Goal: Information Seeking & Learning: Stay updated

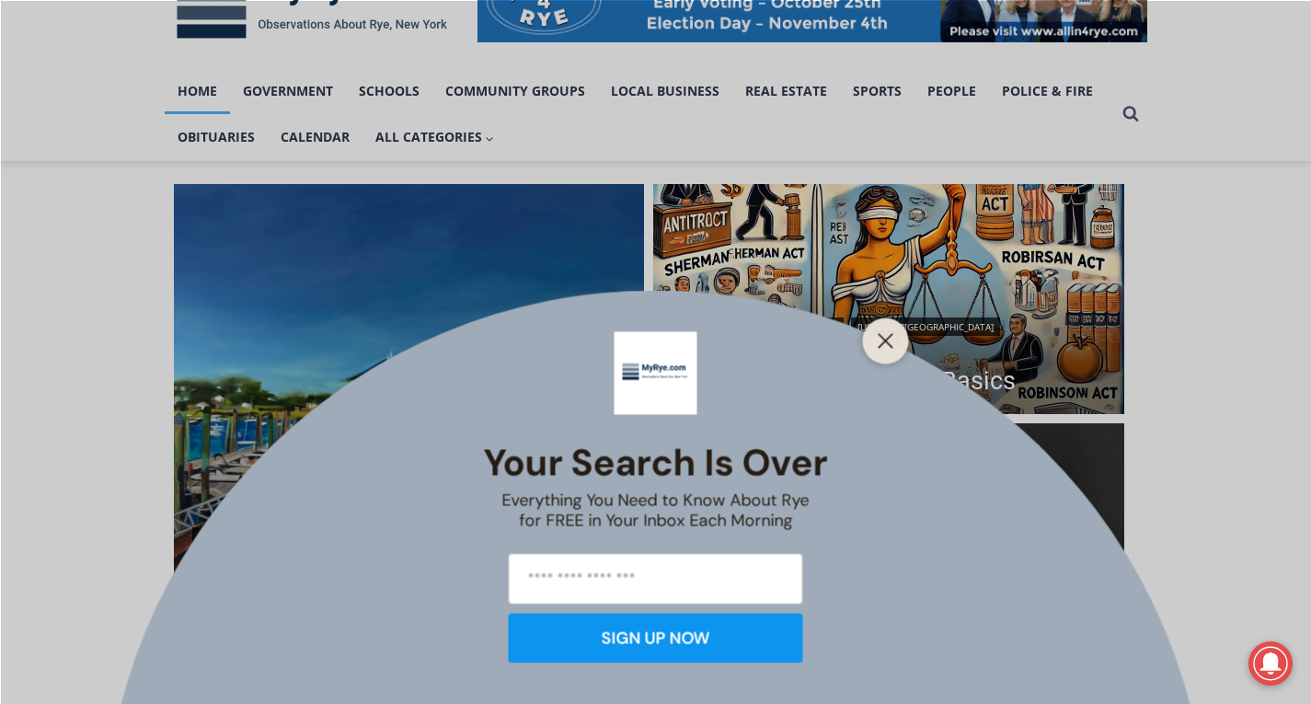
scroll to position [368, 0]
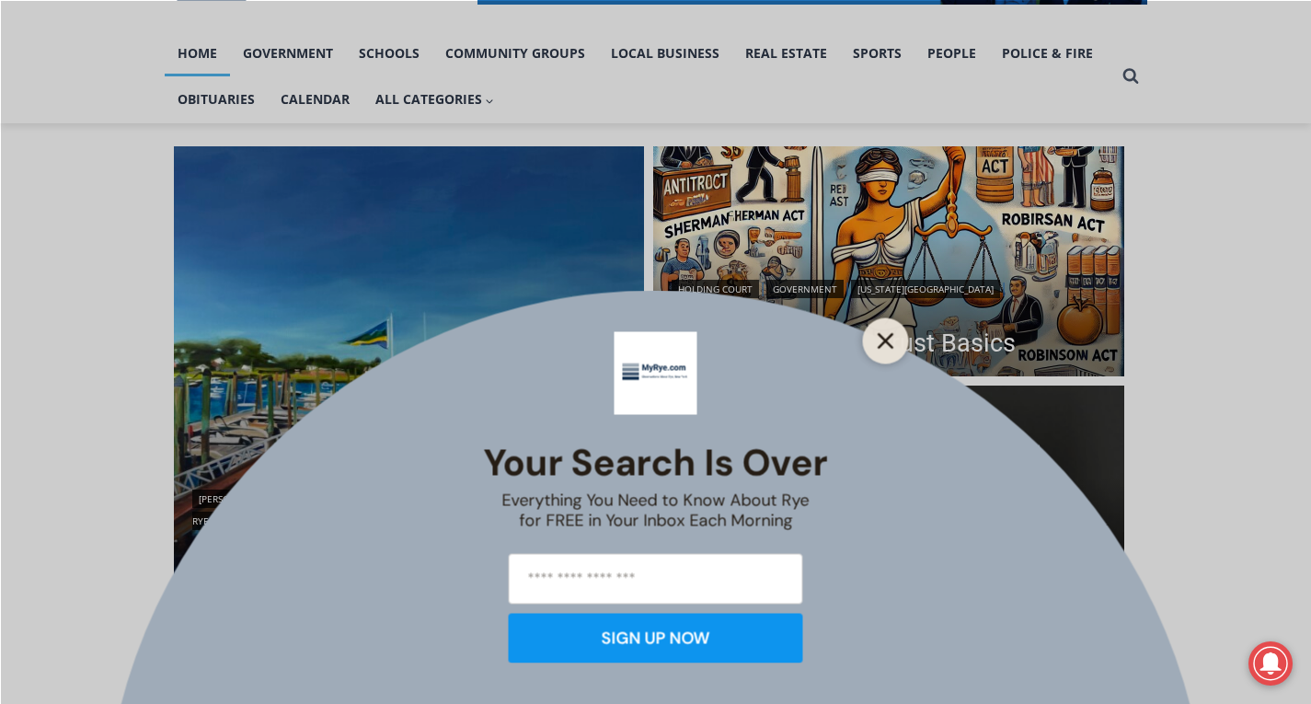
click at [893, 330] on button "Close" at bounding box center [886, 341] width 26 height 26
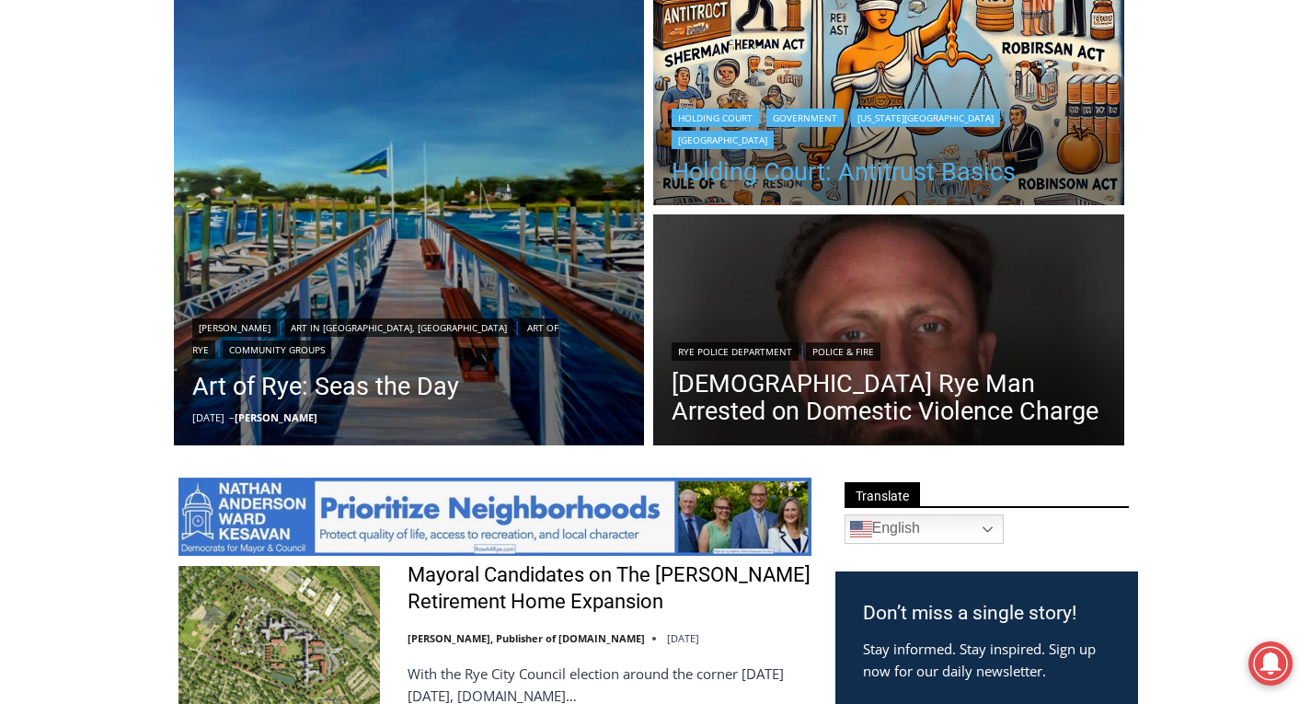
scroll to position [552, 0]
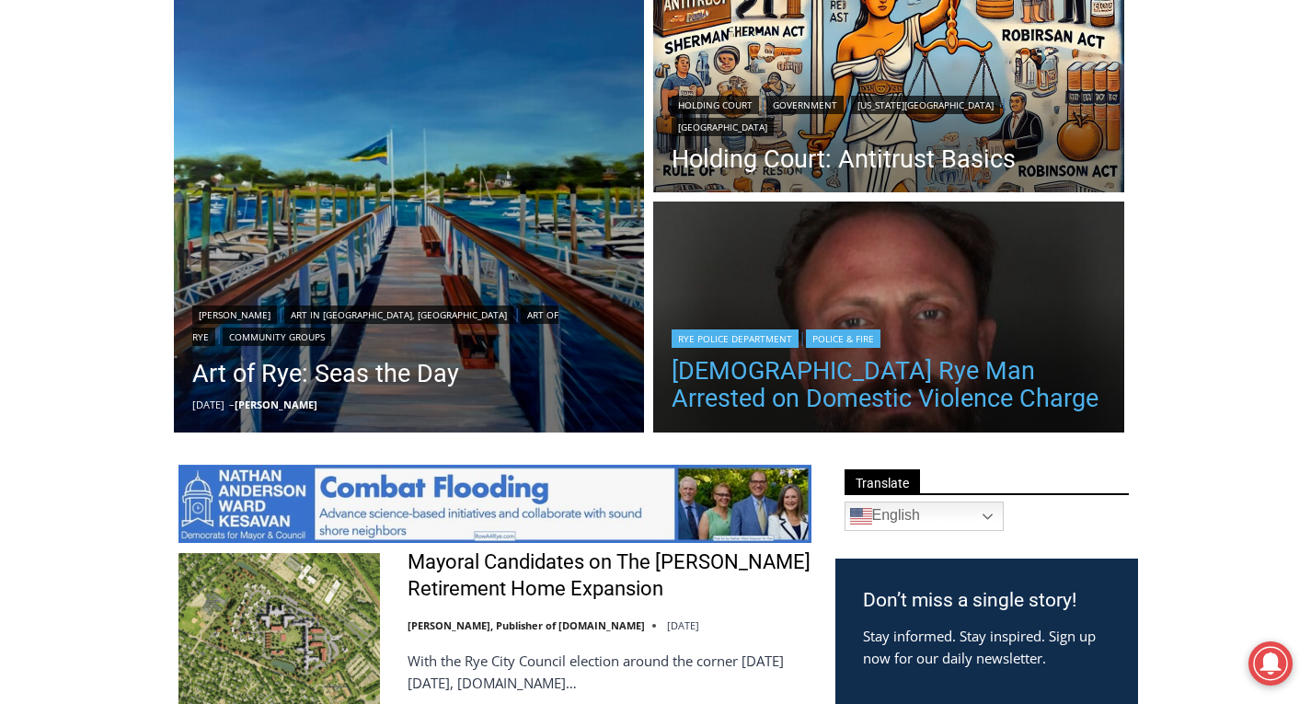
click at [756, 390] on link "[DEMOGRAPHIC_DATA] Rye Man Arrested on Domestic Violence Charge" at bounding box center [889, 384] width 434 height 55
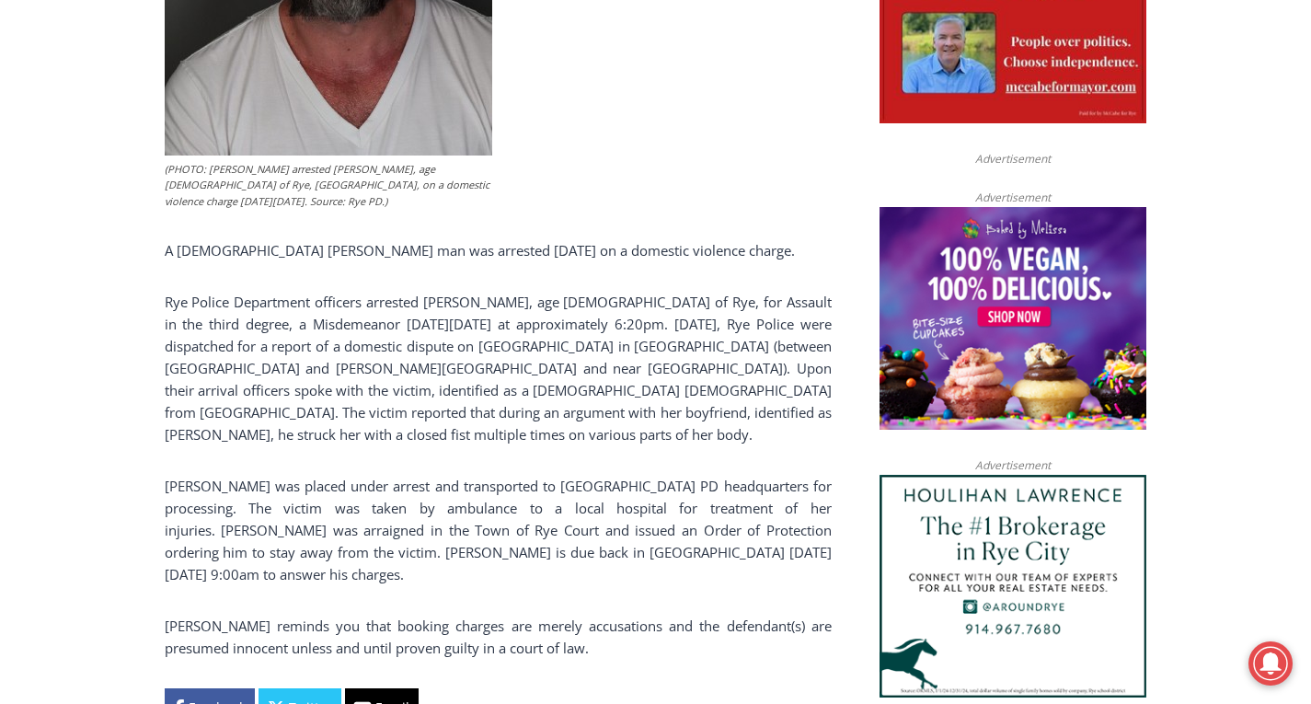
scroll to position [703, 0]
